Goal: Submit feedback/report problem

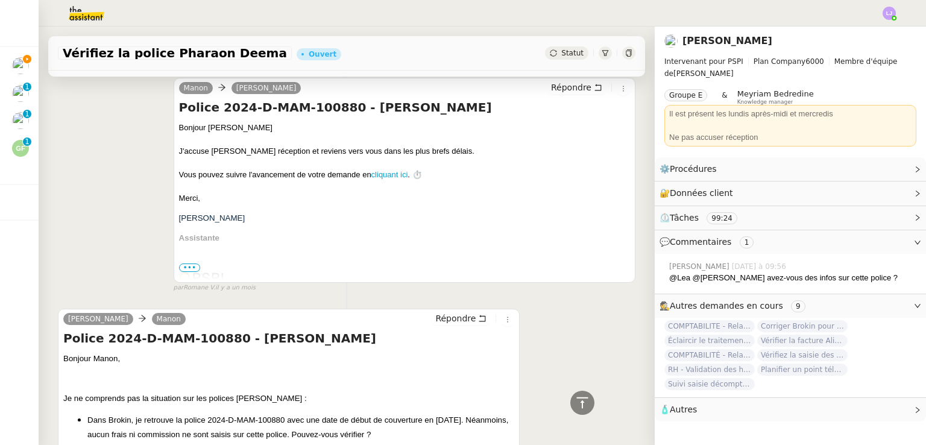
scroll to position [2111, 0]
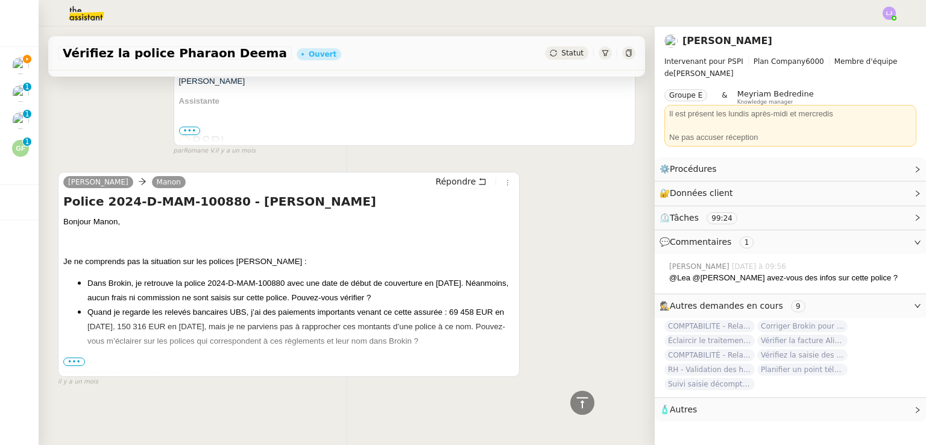
click at [75, 358] on span "•••" at bounding box center [74, 362] width 22 height 8
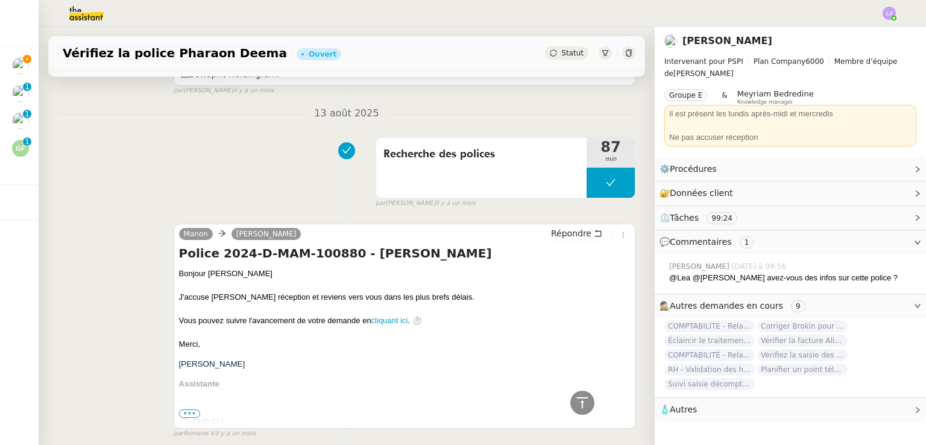
scroll to position [1602, 0]
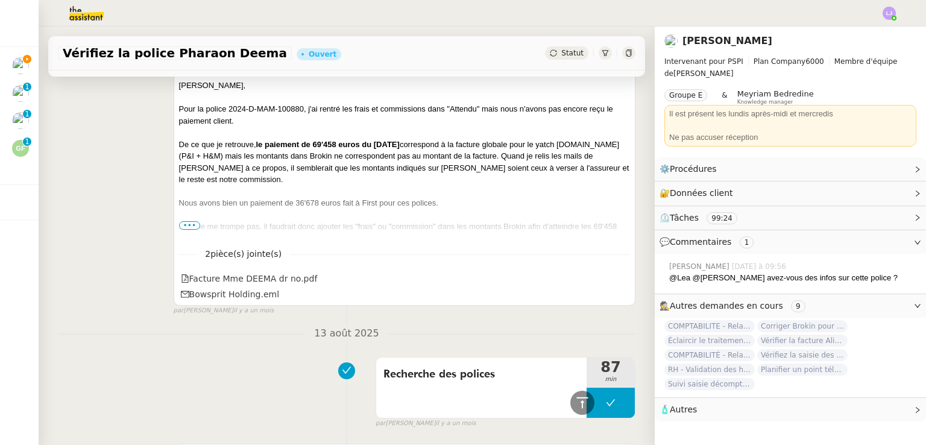
click at [179, 226] on span "•••" at bounding box center [190, 225] width 22 height 8
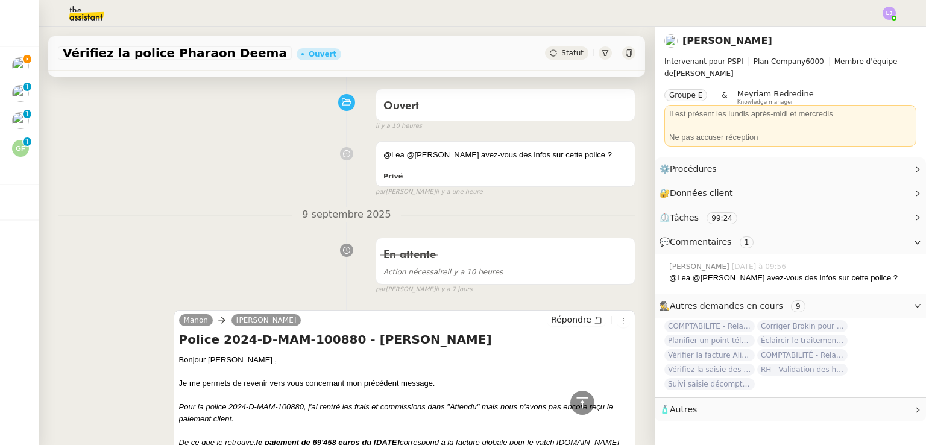
scroll to position [0, 0]
